Goal: Task Accomplishment & Management: Manage account settings

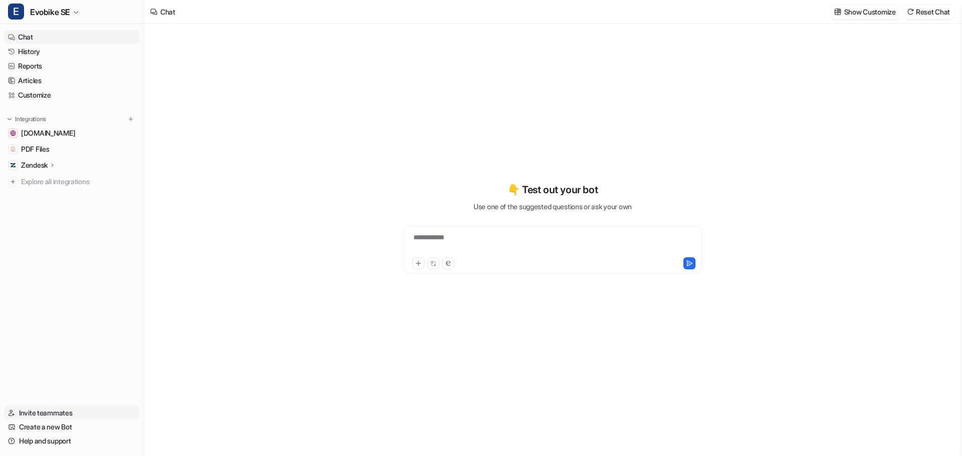
click at [30, 412] on link "Invite teammates" at bounding box center [72, 413] width 136 height 14
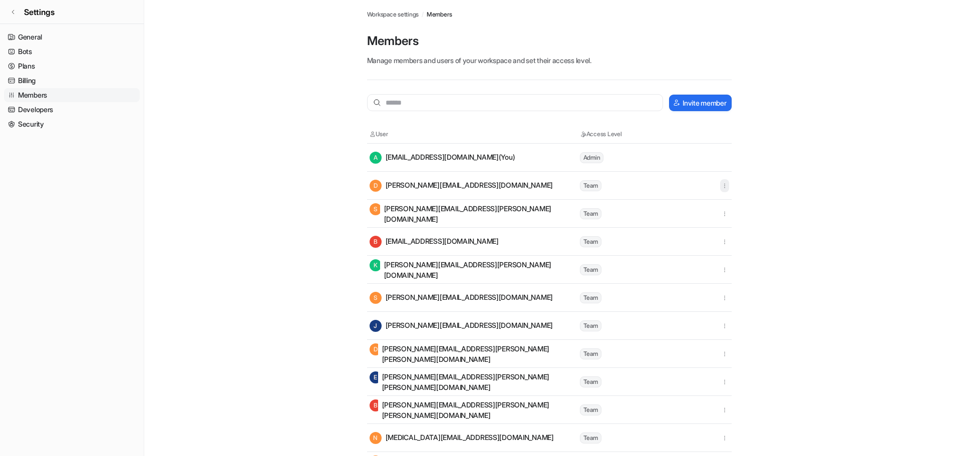
click at [726, 186] on icon "button" at bounding box center [724, 185] width 7 height 7
click at [841, 177] on main "Workspace settings / Members Members Manage members and users of your workspace…" at bounding box center [549, 338] width 810 height 677
click at [586, 183] on span "Team" at bounding box center [591, 185] width 22 height 11
click at [437, 184] on div "D [PERSON_NAME][EMAIL_ADDRESS][DOMAIN_NAME]" at bounding box center [462, 186] width 184 height 12
drag, startPoint x: 598, startPoint y: 159, endPoint x: 458, endPoint y: 154, distance: 140.4
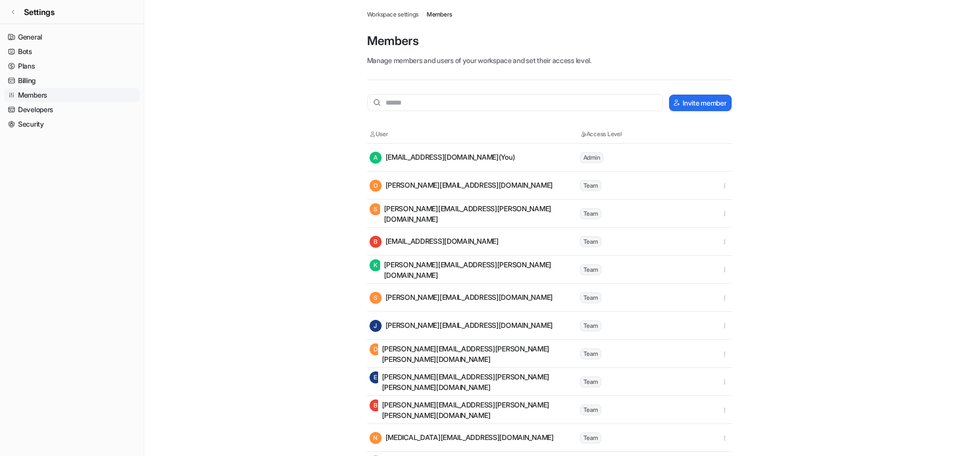
click at [597, 159] on span "Admin" at bounding box center [592, 157] width 24 height 11
drag, startPoint x: 437, startPoint y: 151, endPoint x: 419, endPoint y: 155, distance: 19.0
click at [436, 151] on td "A [EMAIL_ADDRESS][DOMAIN_NAME] (You)" at bounding box center [474, 157] width 210 height 13
click at [376, 160] on span "A" at bounding box center [376, 158] width 12 height 12
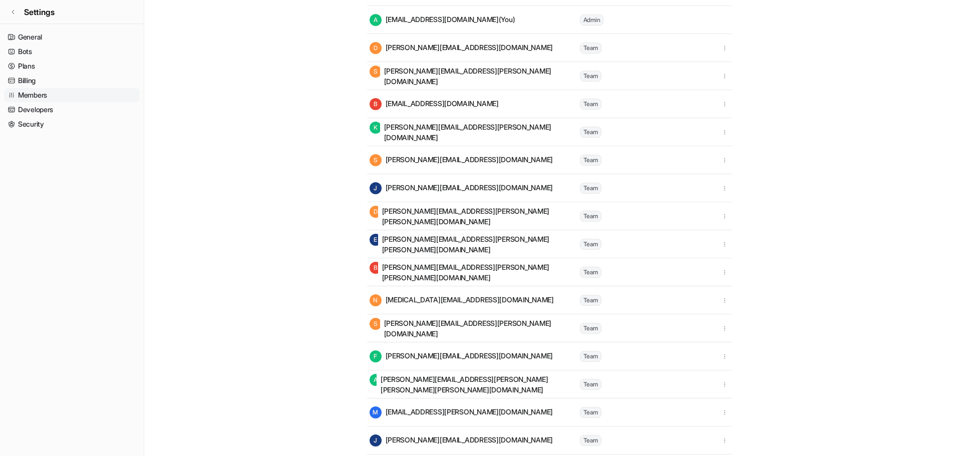
scroll to position [220, 0]
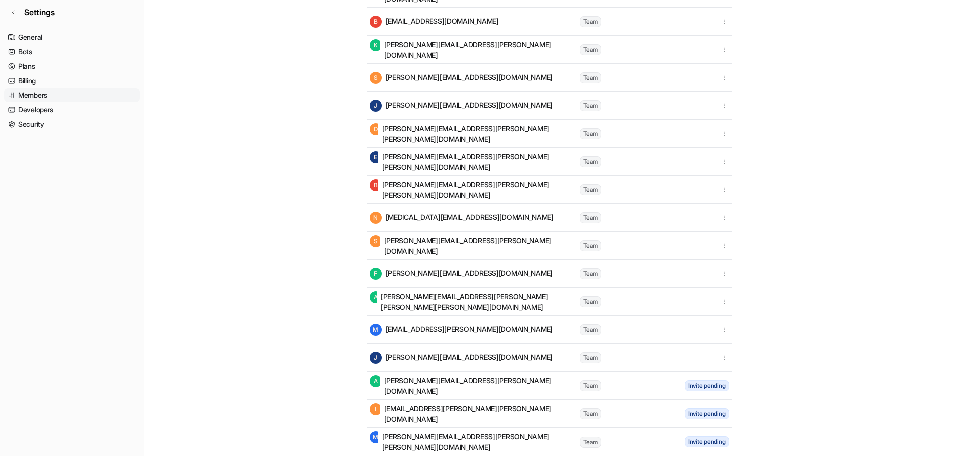
click at [421, 352] on div "[PERSON_NAME] [PERSON_NAME][EMAIL_ADDRESS][DOMAIN_NAME]" at bounding box center [462, 358] width 184 height 12
click at [590, 362] on span "Team" at bounding box center [591, 358] width 22 height 11
click at [723, 358] on icon "button" at bounding box center [724, 358] width 7 height 7
click at [858, 347] on main "Workspace settings / Members Members Manage members and users of your workspace…" at bounding box center [549, 118] width 810 height 677
click at [32, 112] on link "Developers" at bounding box center [72, 110] width 136 height 14
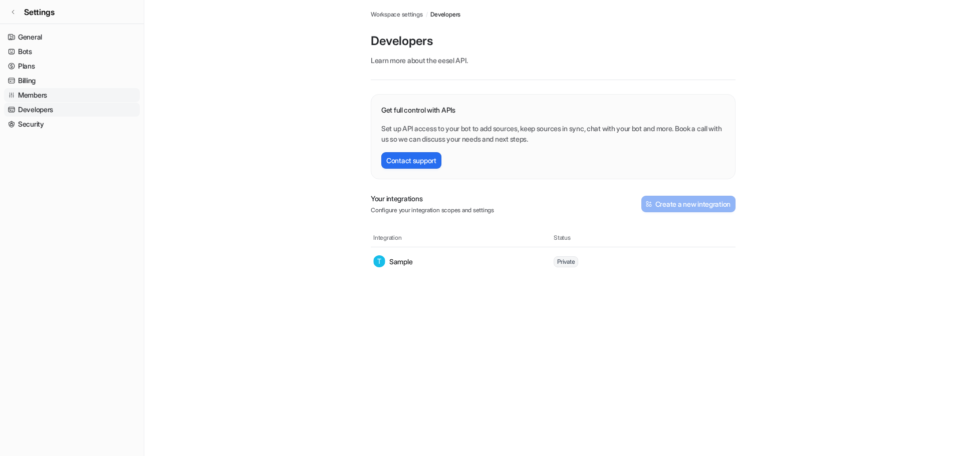
click at [29, 96] on link "Members" at bounding box center [72, 95] width 136 height 14
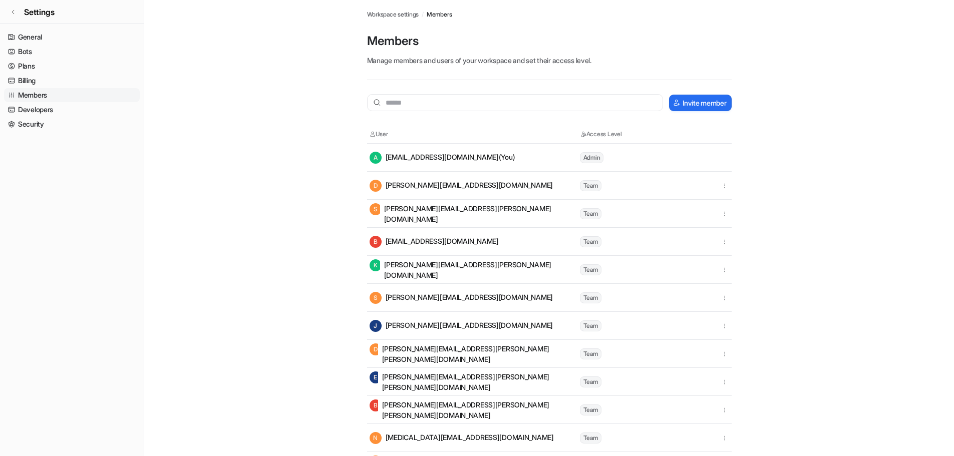
drag, startPoint x: 406, startPoint y: 156, endPoint x: 370, endPoint y: 130, distance: 44.2
click at [401, 153] on div "A [EMAIL_ADDRESS][DOMAIN_NAME] (You)" at bounding box center [443, 158] width 146 height 12
click at [370, 130] on th "User" at bounding box center [474, 134] width 210 height 10
click at [396, 14] on span "Workspace settings" at bounding box center [393, 14] width 52 height 9
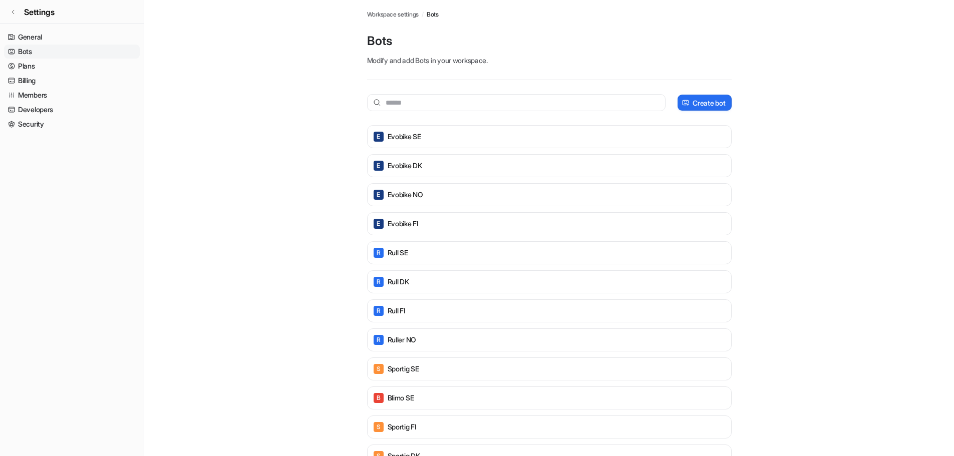
click at [392, 14] on span "Workspace settings" at bounding box center [393, 14] width 52 height 9
click at [22, 32] on link "General" at bounding box center [72, 37] width 136 height 14
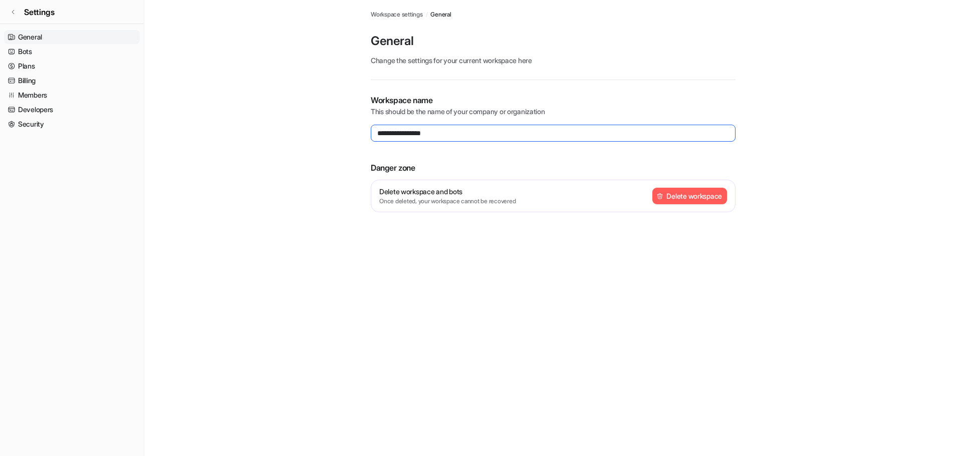
drag, startPoint x: 451, startPoint y: 136, endPoint x: 229, endPoint y: 136, distance: 221.9
click at [230, 136] on main "**********" at bounding box center [553, 118] width 818 height 236
type input "**********"
drag, startPoint x: 188, startPoint y: 119, endPoint x: 178, endPoint y: 116, distance: 10.9
click at [187, 119] on main "**********" at bounding box center [553, 118] width 818 height 236
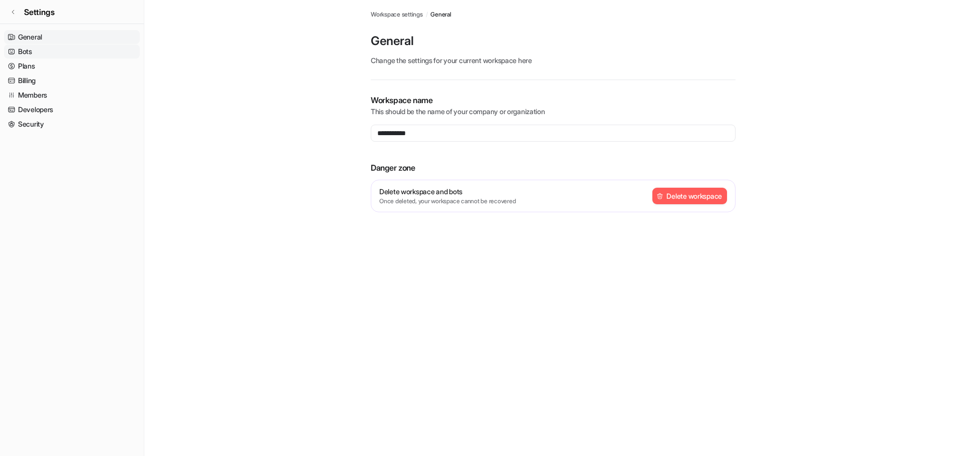
click at [20, 55] on link "Bots" at bounding box center [72, 52] width 136 height 14
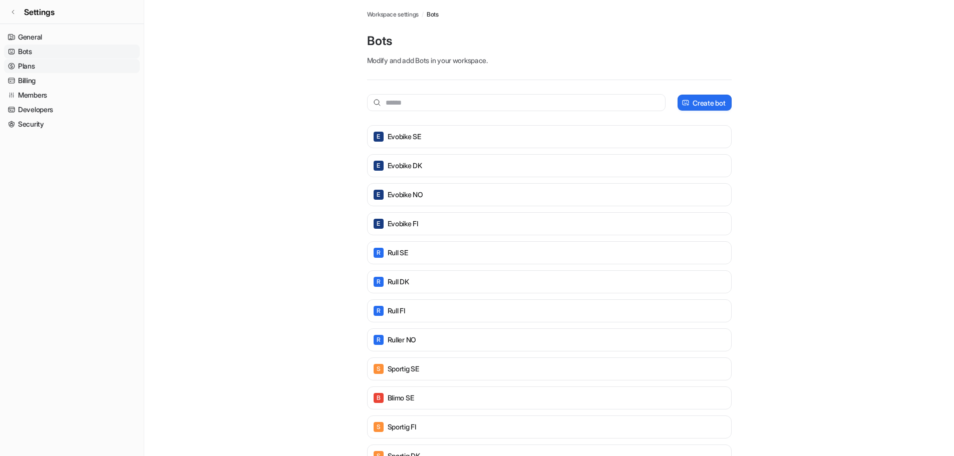
click at [26, 68] on link "Plans" at bounding box center [72, 66] width 136 height 14
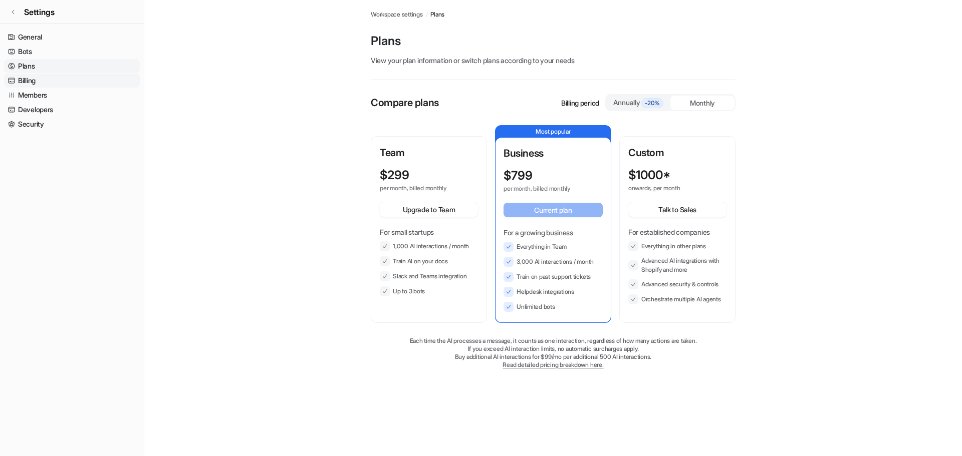
click at [25, 77] on link "Billing" at bounding box center [72, 81] width 136 height 14
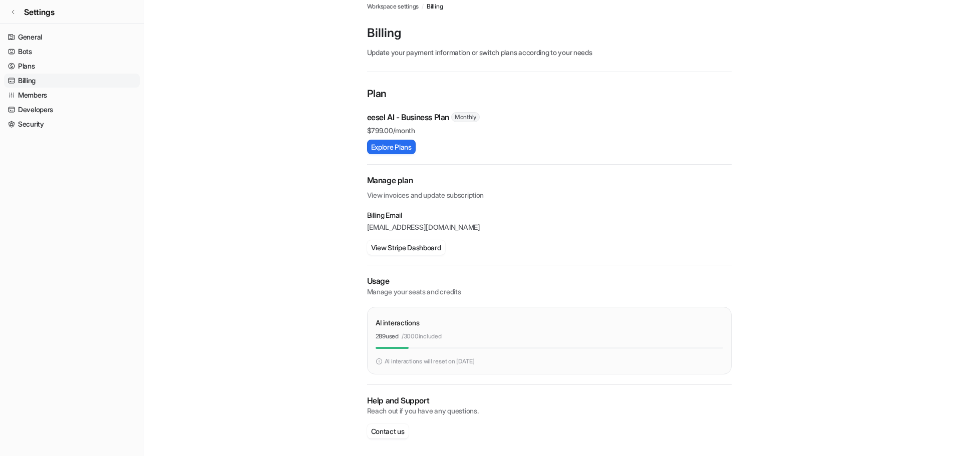
scroll to position [11, 0]
click at [29, 92] on link "Members" at bounding box center [72, 95] width 136 height 14
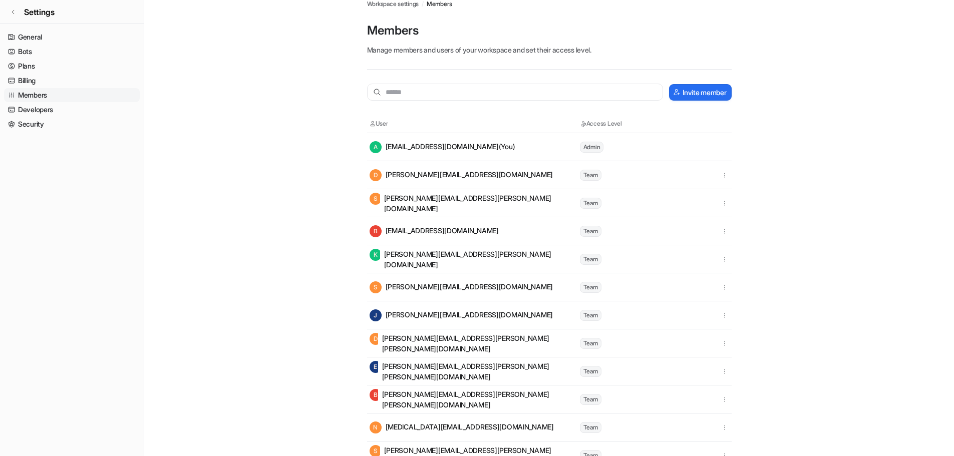
click at [412, 169] on div "D [PERSON_NAME][EMAIL_ADDRESS][DOMAIN_NAME]" at bounding box center [462, 175] width 184 height 12
